Goal: Information Seeking & Learning: Learn about a topic

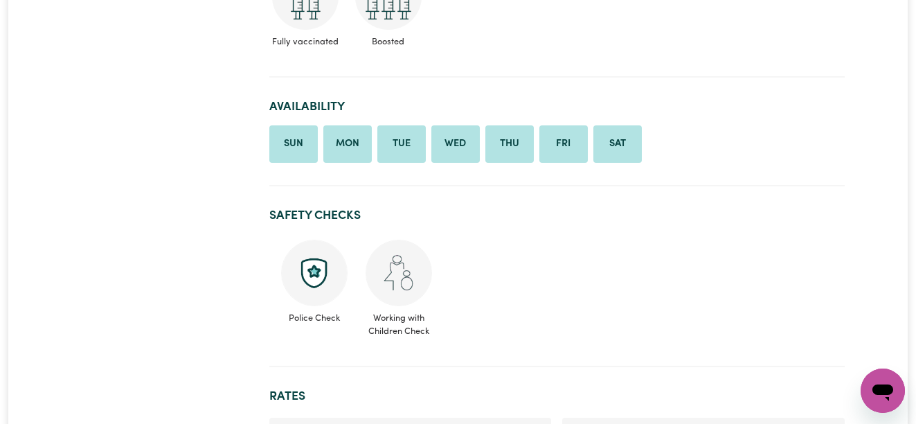
scroll to position [785, 0]
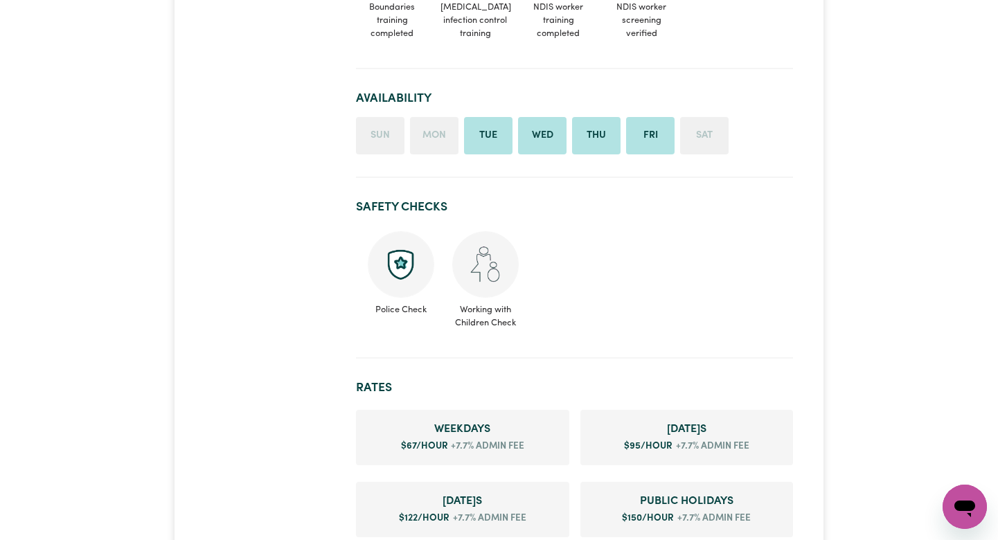
scroll to position [1037, 0]
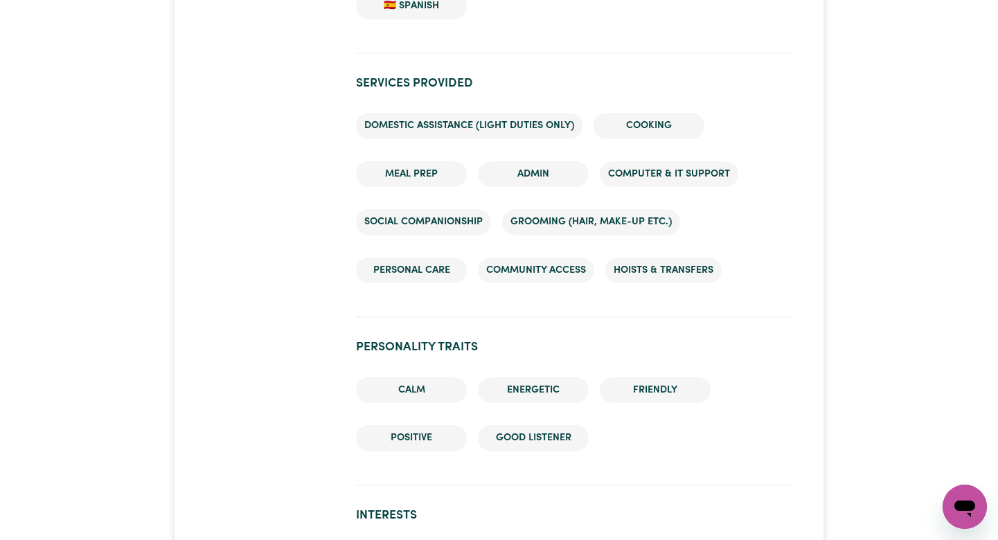
scroll to position [841, 0]
